Goal: Task Accomplishment & Management: Complete application form

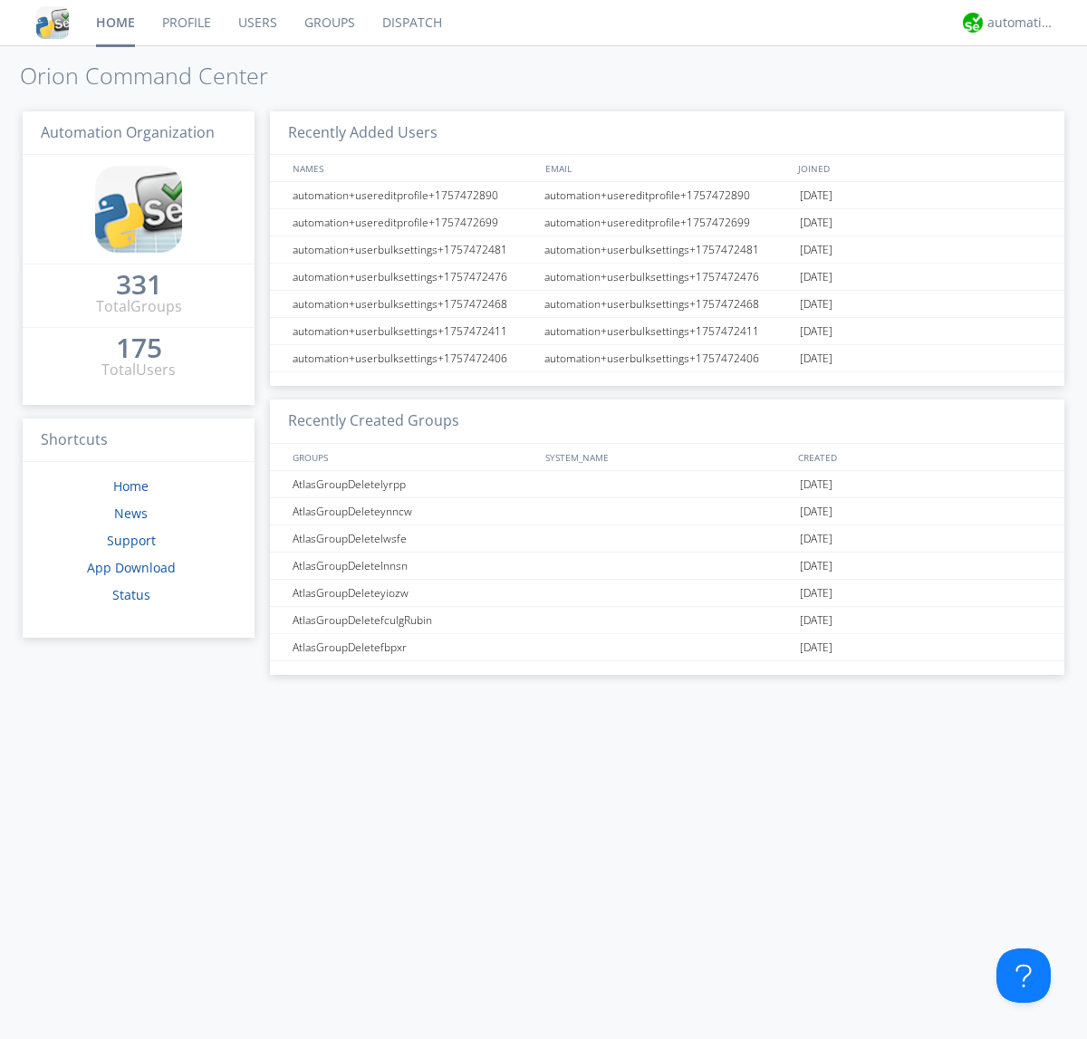
click at [256, 23] on link "Users" at bounding box center [258, 22] width 66 height 45
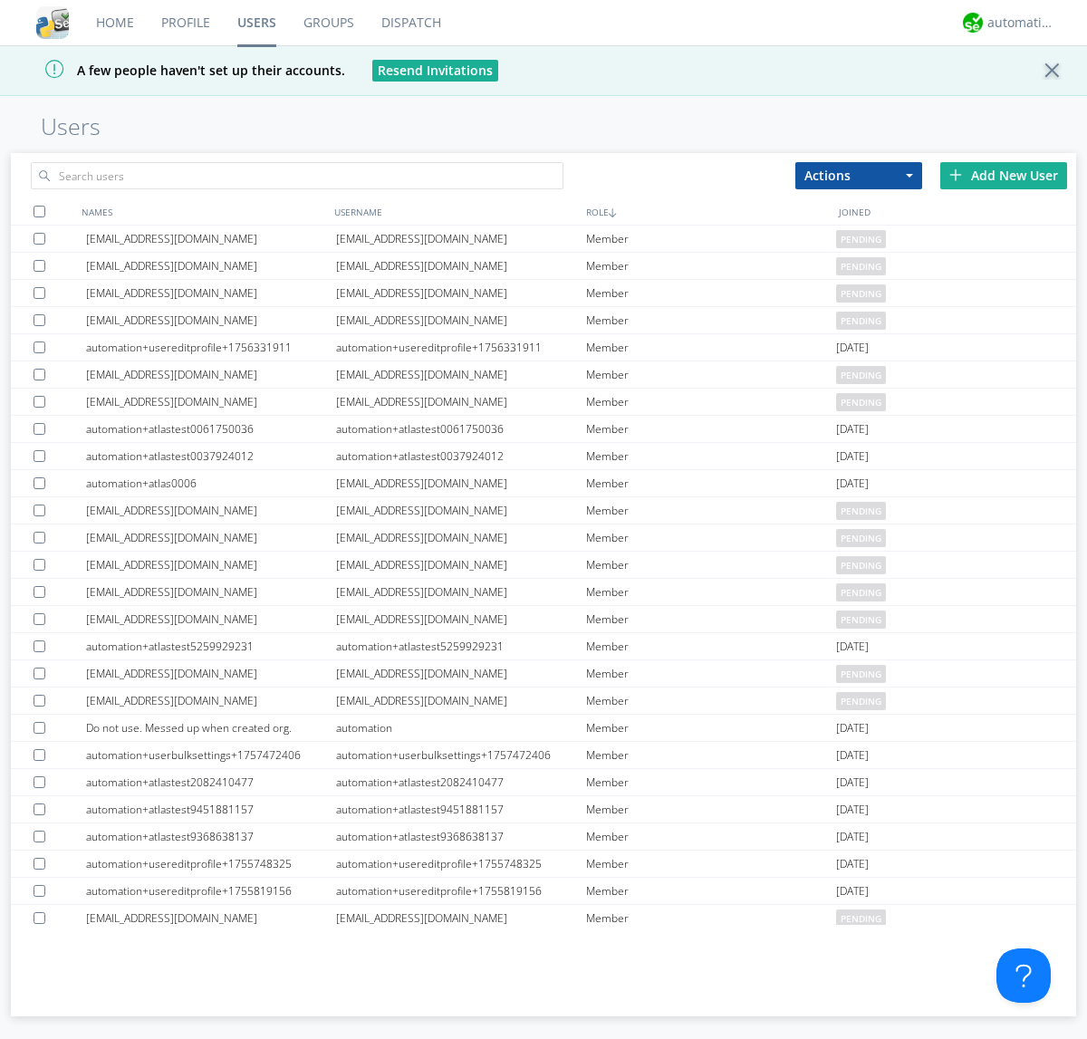
click at [1004, 175] on div "Add New User" at bounding box center [1003, 175] width 127 height 27
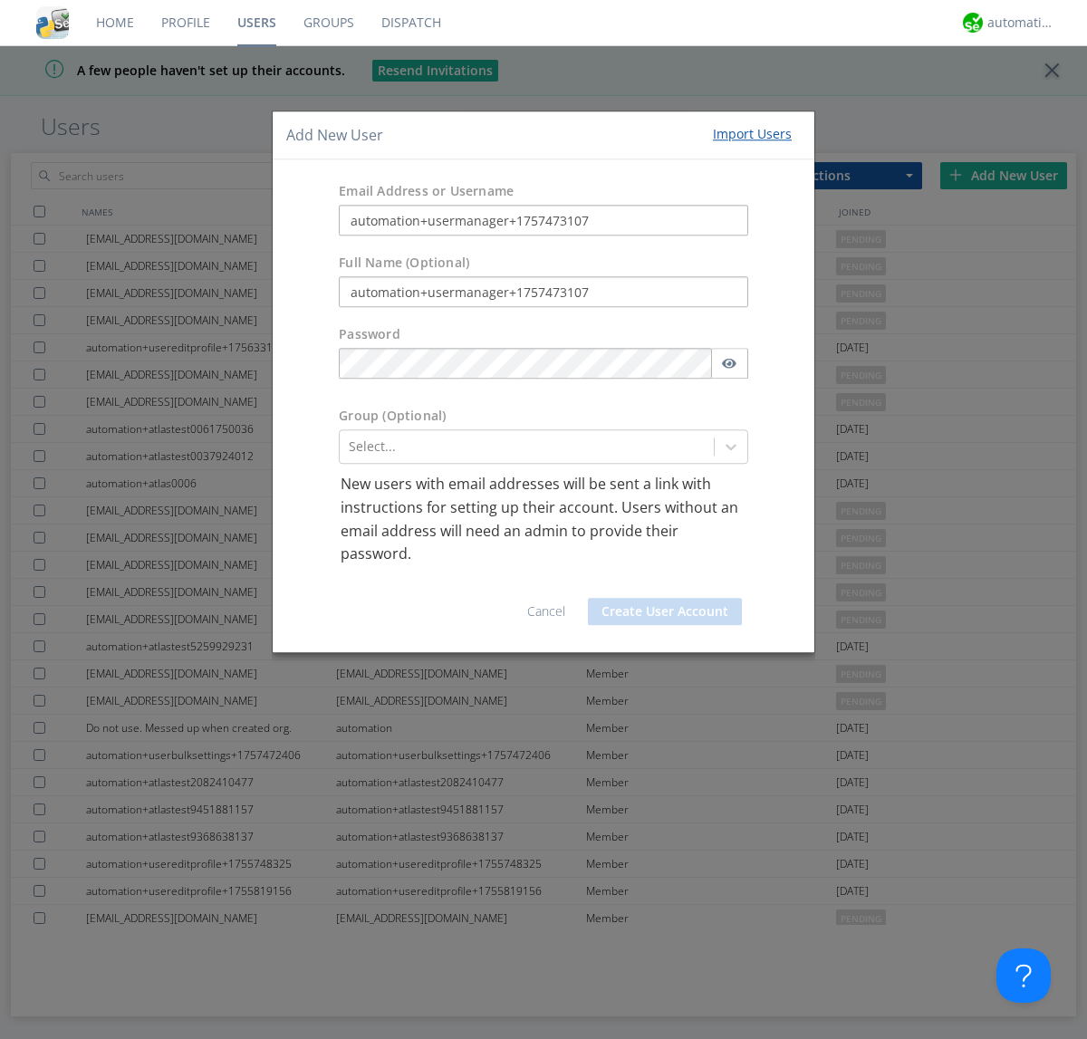
type input "automation+usermanager+1757473107"
click at [665, 610] on button "Create User Account" at bounding box center [665, 611] width 154 height 27
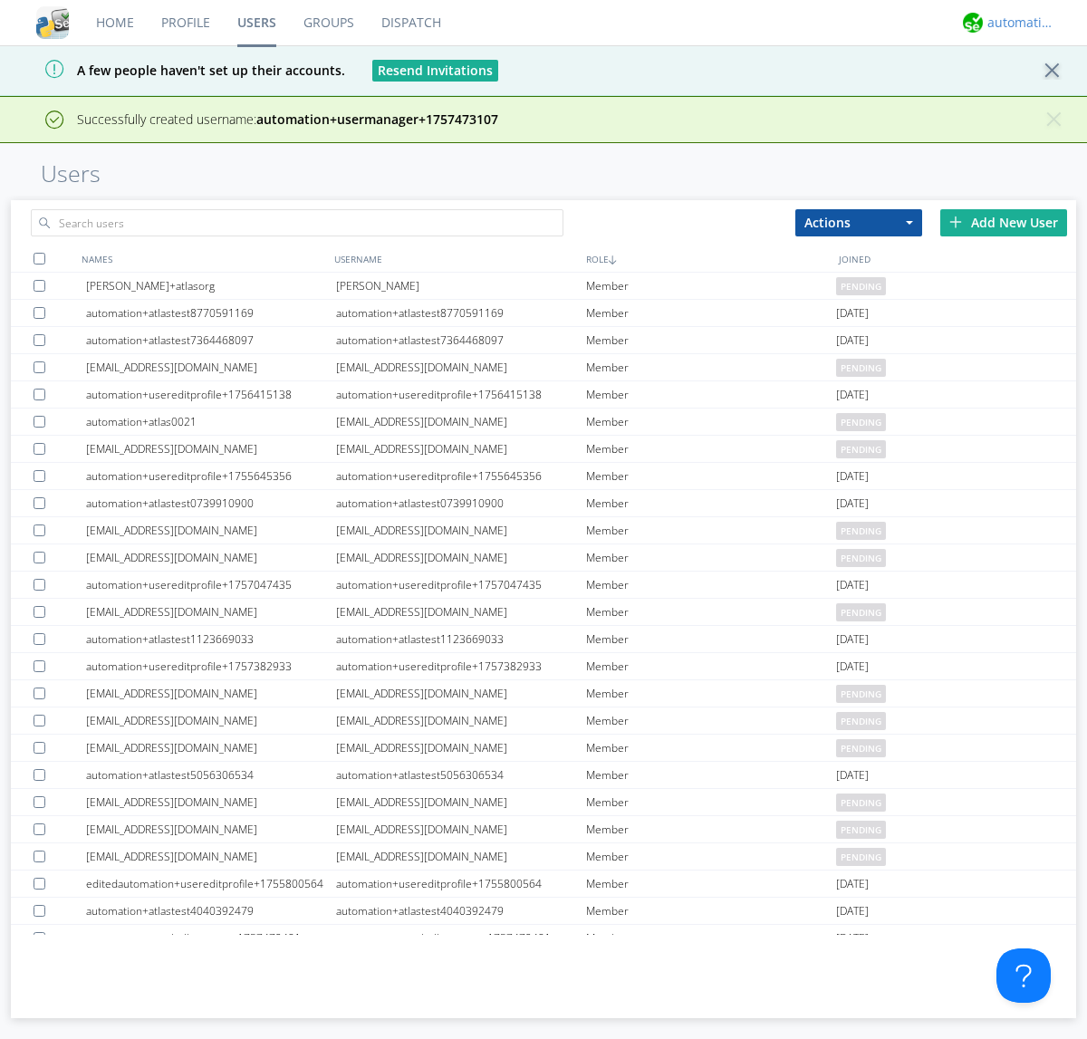
click at [1016, 23] on div "automation+atlas" at bounding box center [1021, 23] width 68 height 18
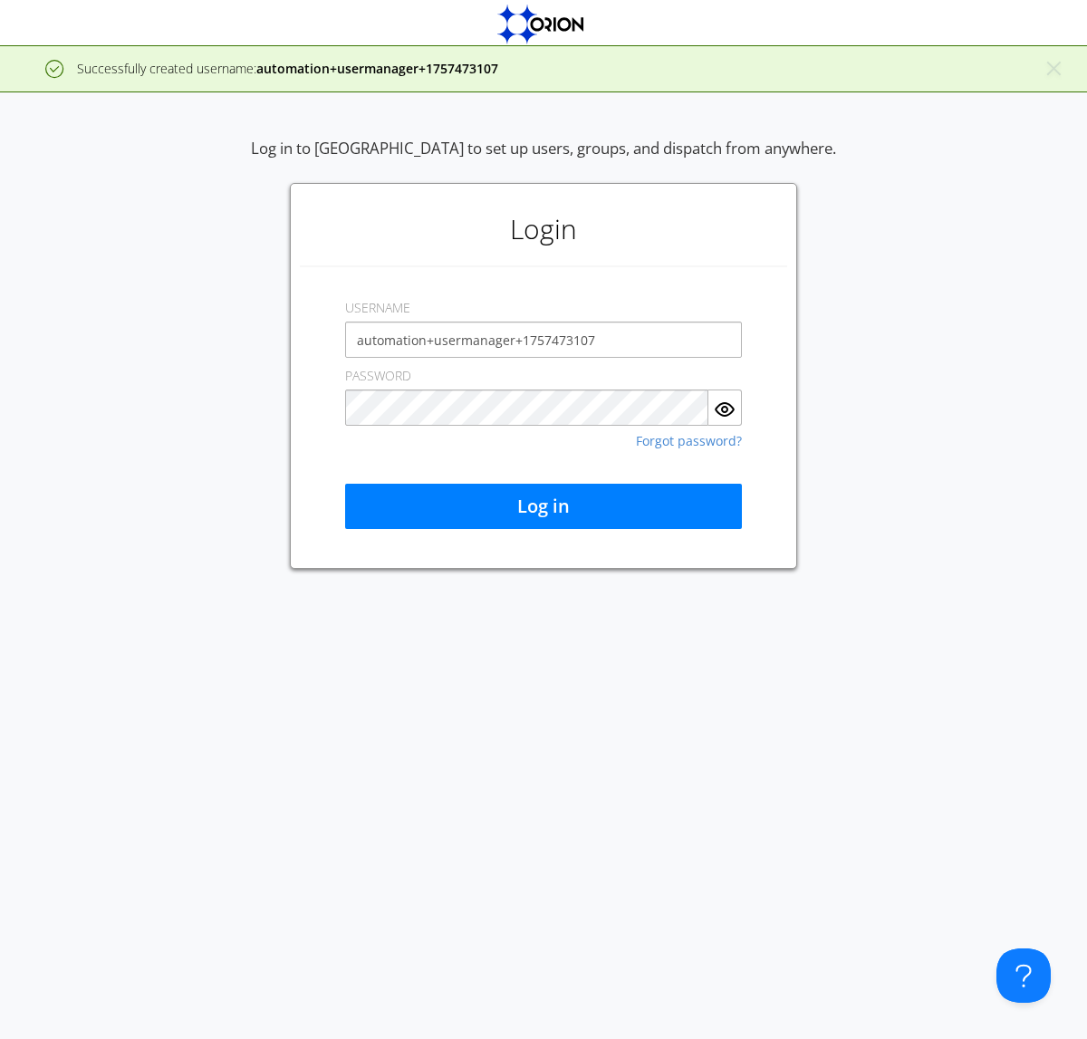
type input "automation+usermanager+1757473107"
